Goal: Information Seeking & Learning: Learn about a topic

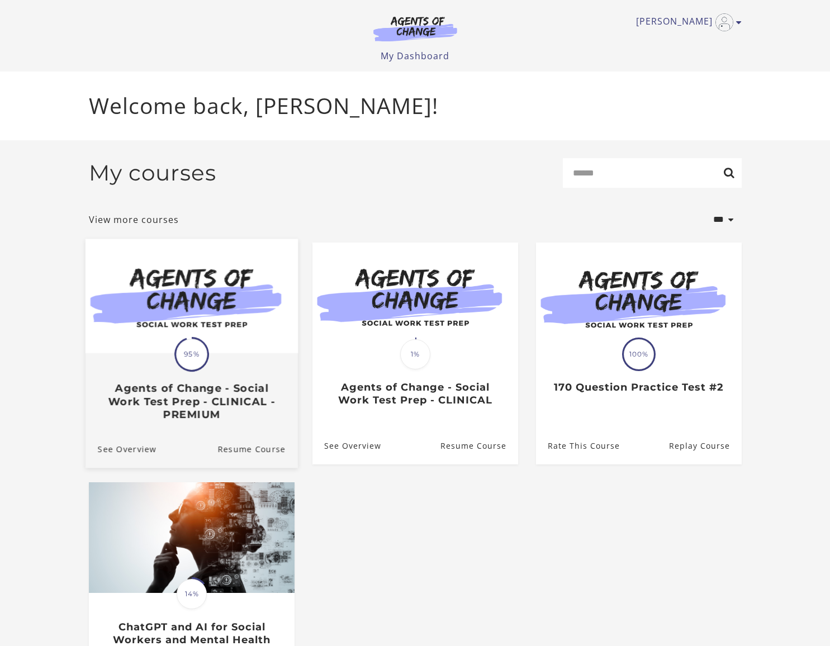
click at [187, 387] on h3 "Agents of Change - Social Work Test Prep - CLINICAL - PREMIUM" at bounding box center [191, 401] width 188 height 39
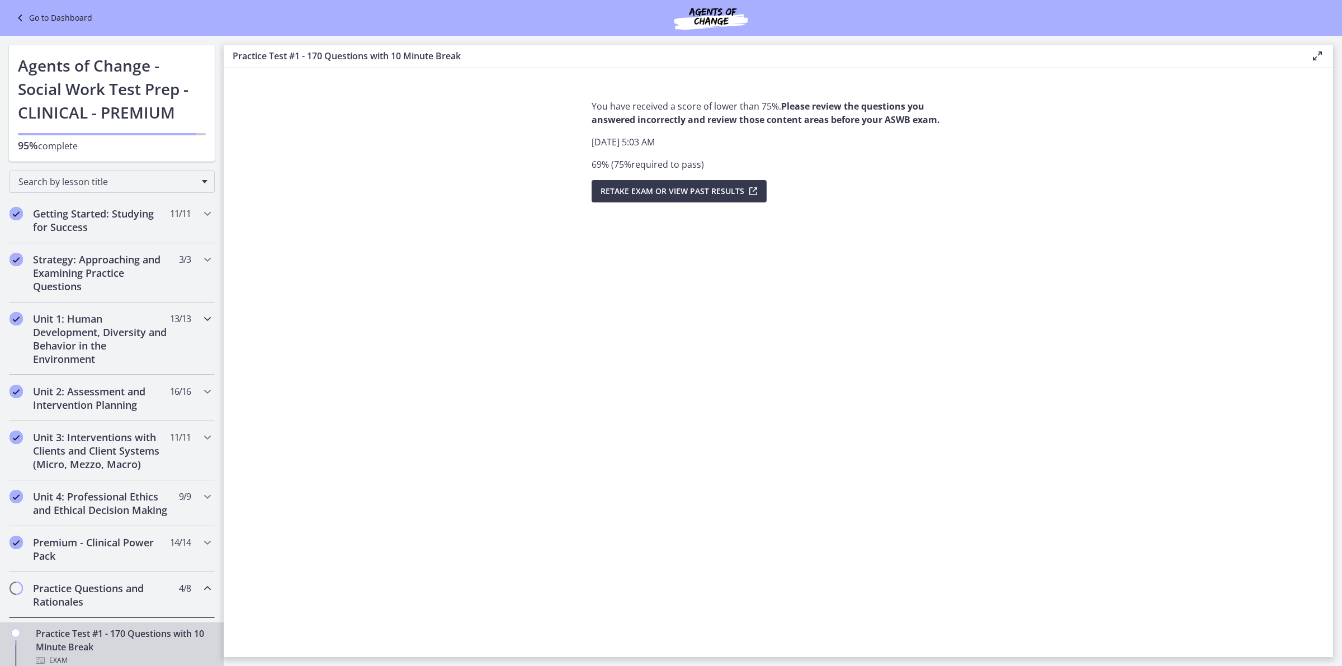
click at [201, 322] on icon "Chapters" at bounding box center [207, 318] width 13 height 13
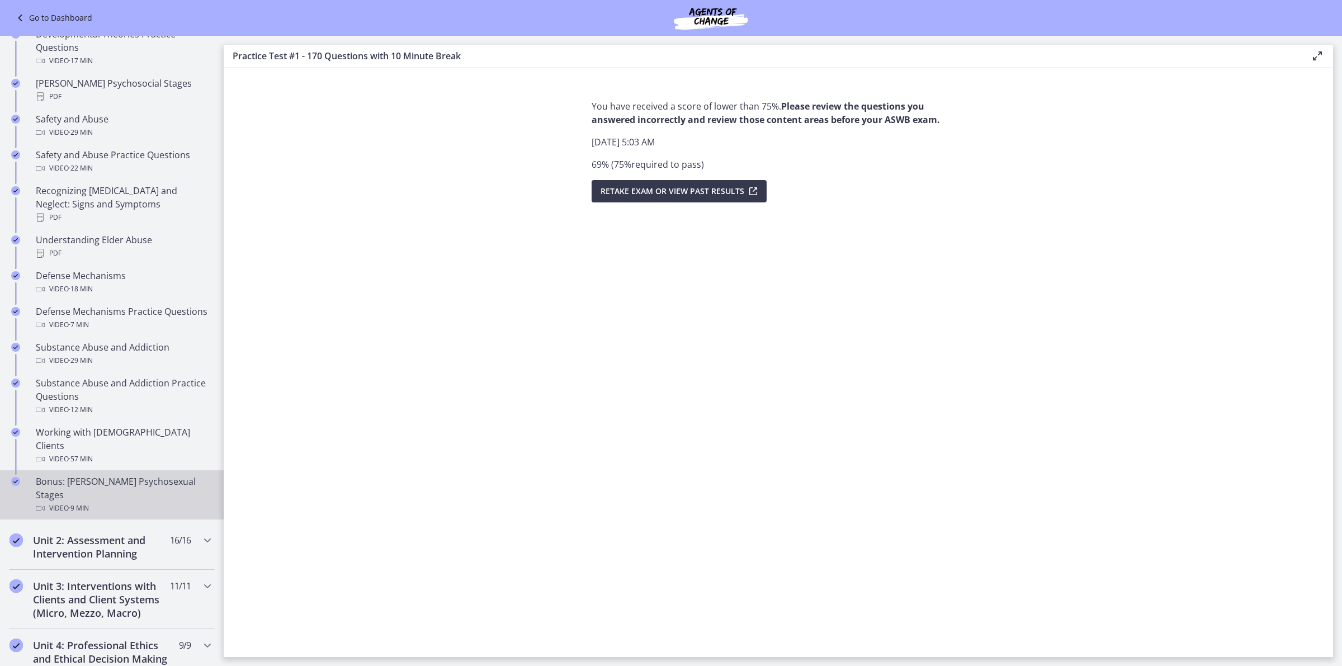
scroll to position [349, 0]
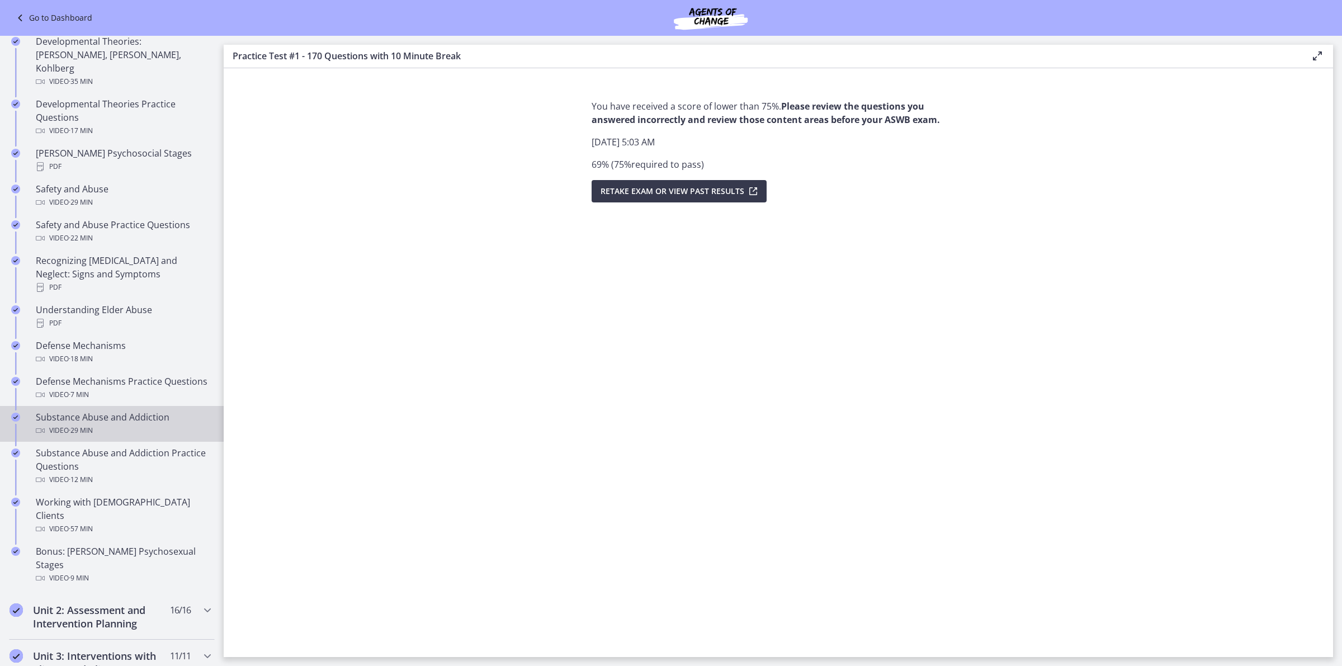
click at [107, 431] on div "Video · 29 min" at bounding box center [123, 430] width 174 height 13
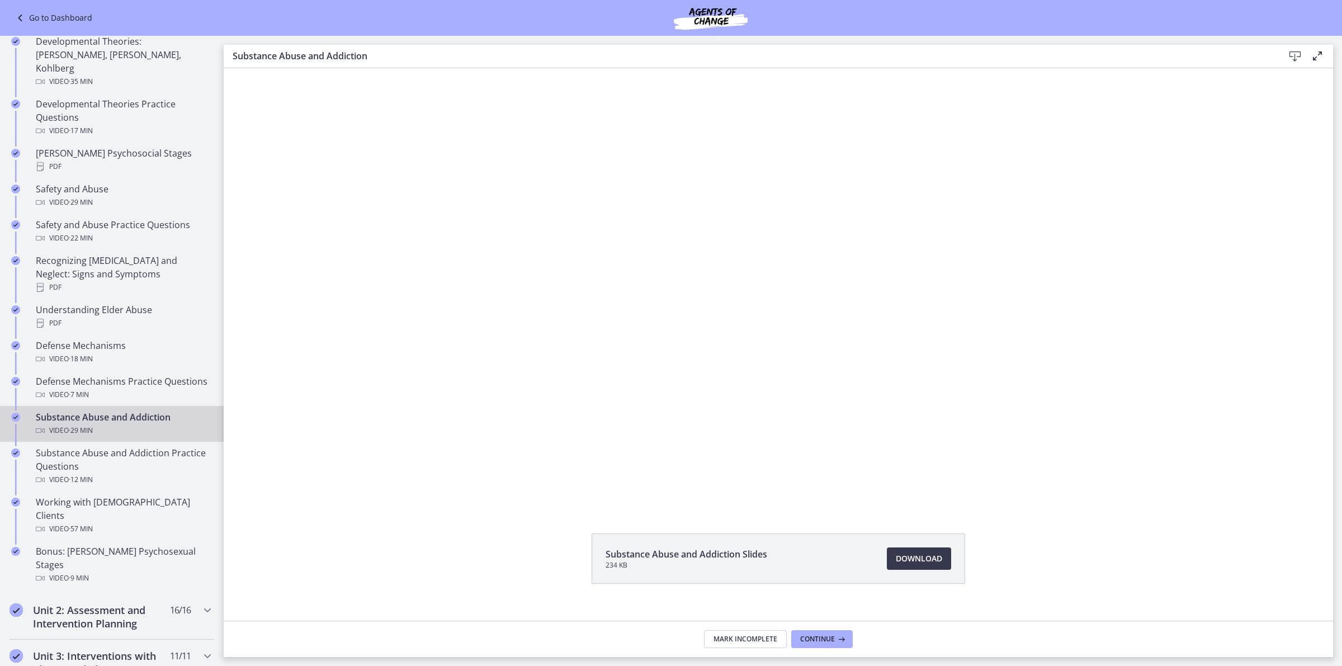
click at [107, 431] on div "Video · 29 min" at bounding box center [123, 430] width 174 height 13
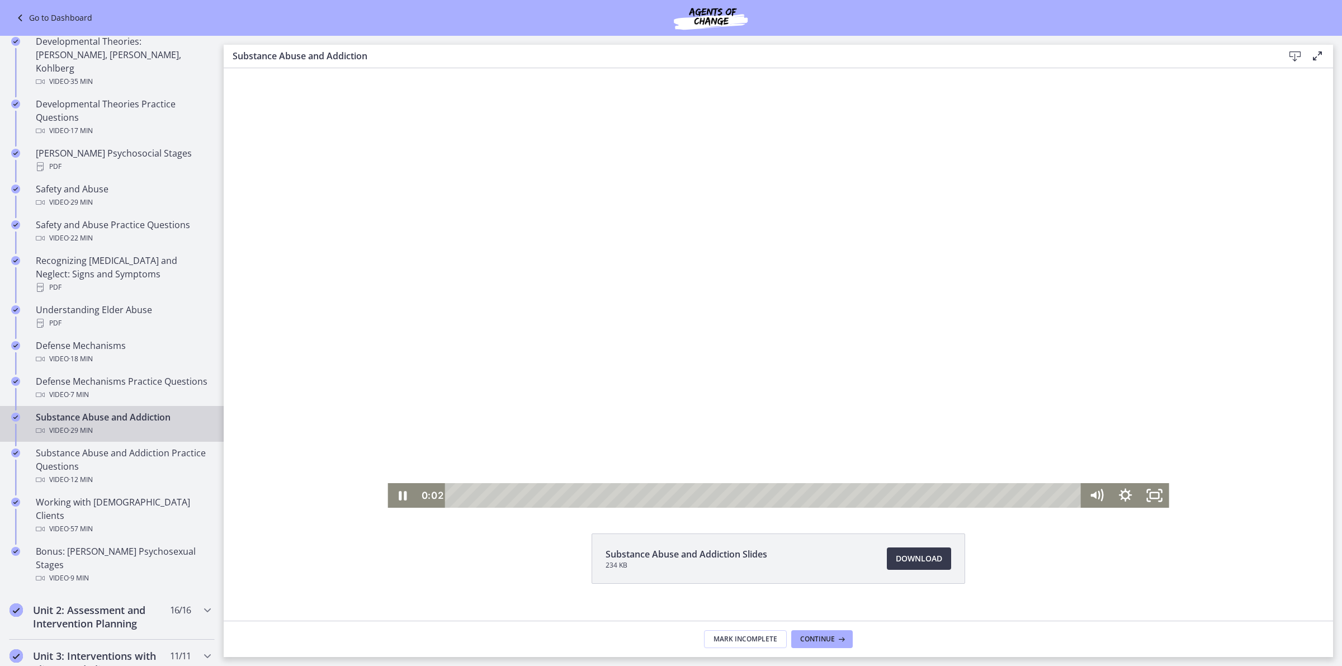
click at [840, 291] on div at bounding box center [778, 288] width 781 height 440
click at [840, 290] on div at bounding box center [778, 288] width 781 height 440
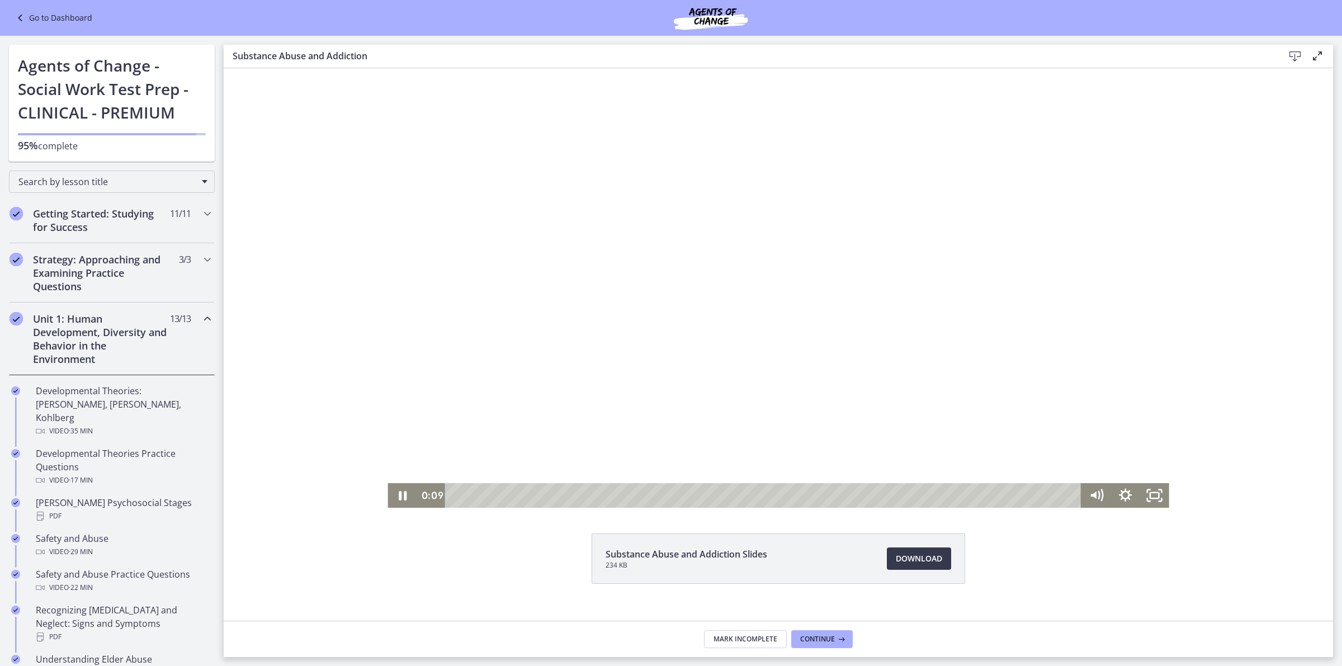
click at [773, 265] on div at bounding box center [778, 288] width 781 height 440
